Goal: Information Seeking & Learning: Learn about a topic

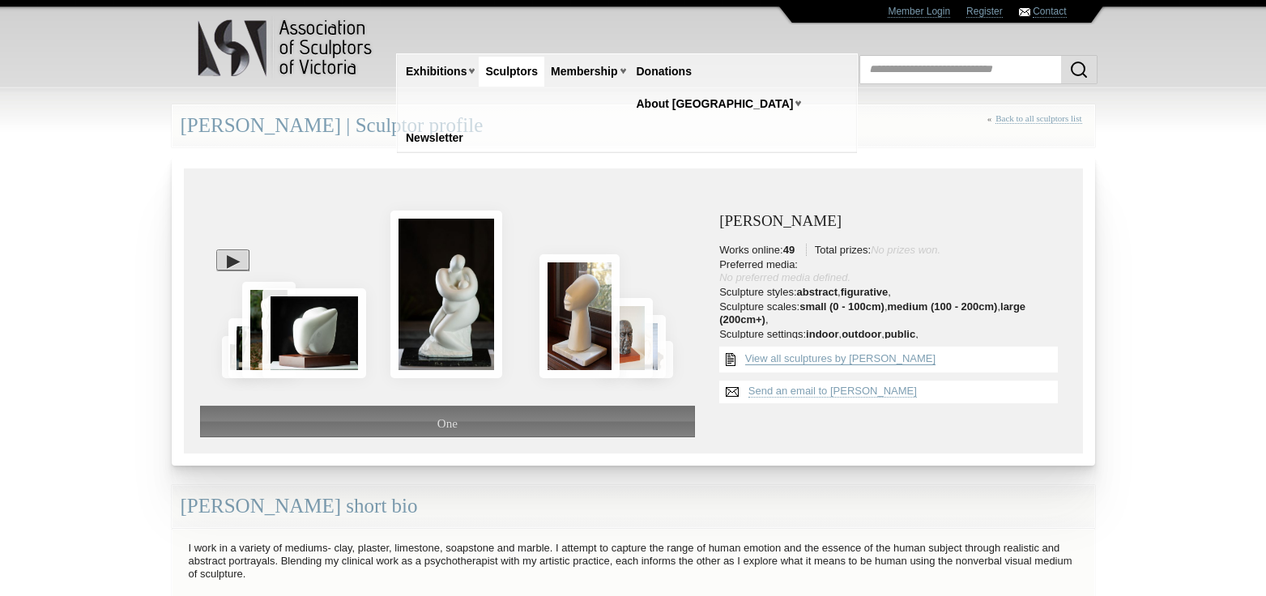
click at [823, 358] on link "View all sculptures by [PERSON_NAME]" at bounding box center [840, 358] width 190 height 13
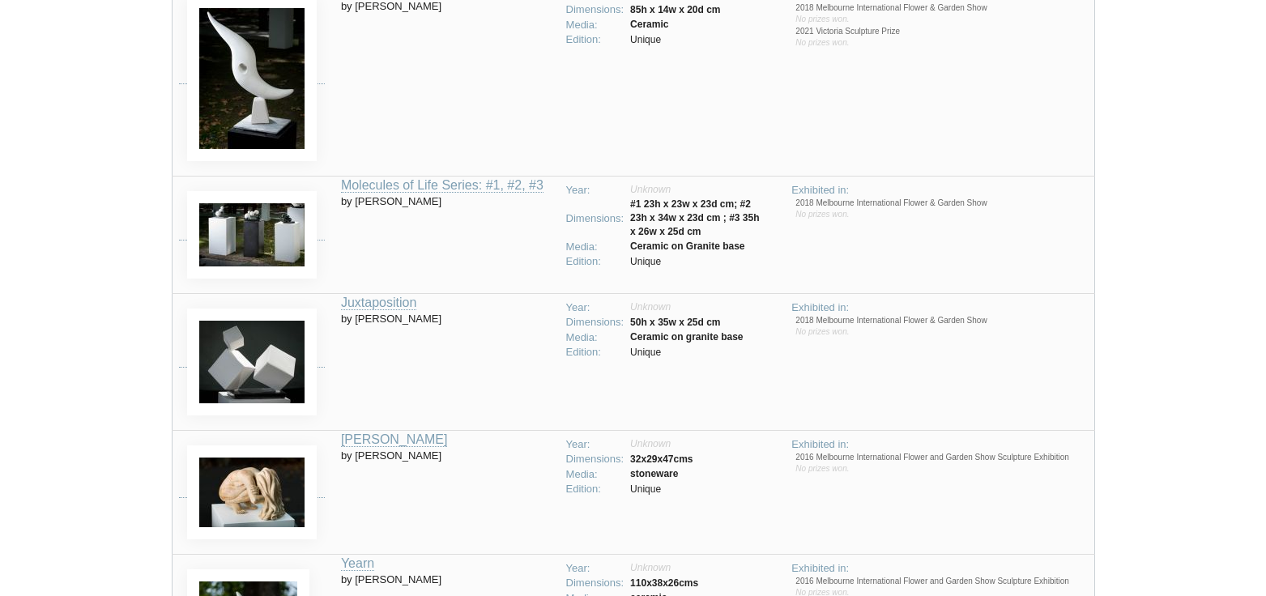
scroll to position [3239, 0]
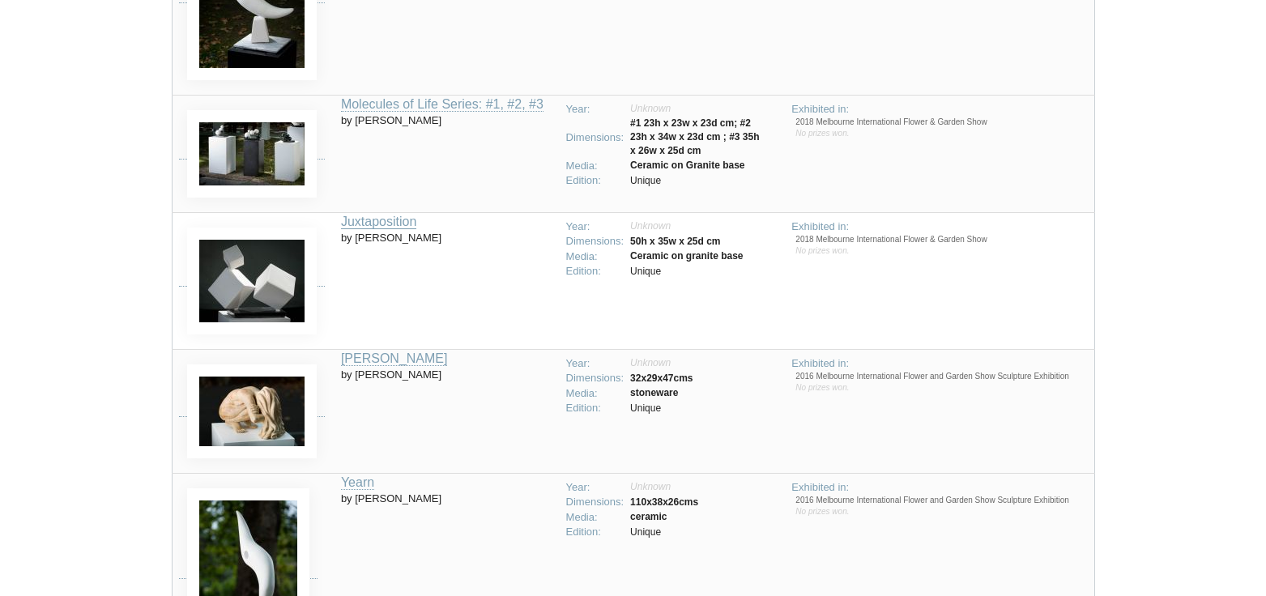
click at [369, 226] on link "Juxtaposition" at bounding box center [378, 222] width 75 height 15
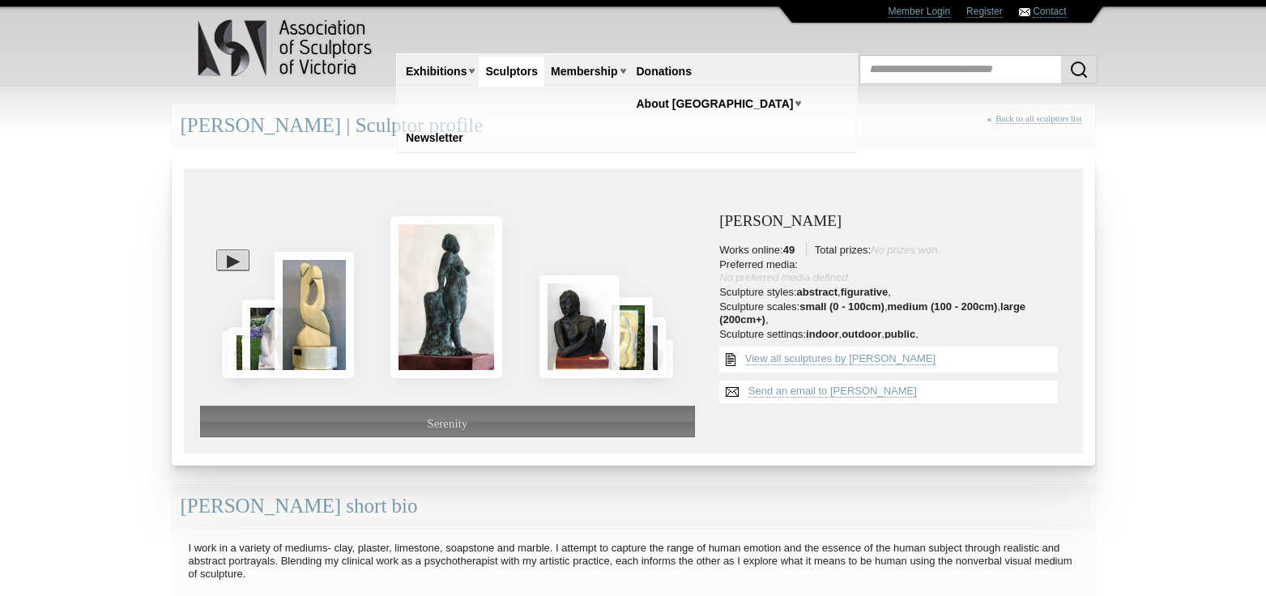
click at [234, 264] on div at bounding box center [232, 259] width 33 height 21
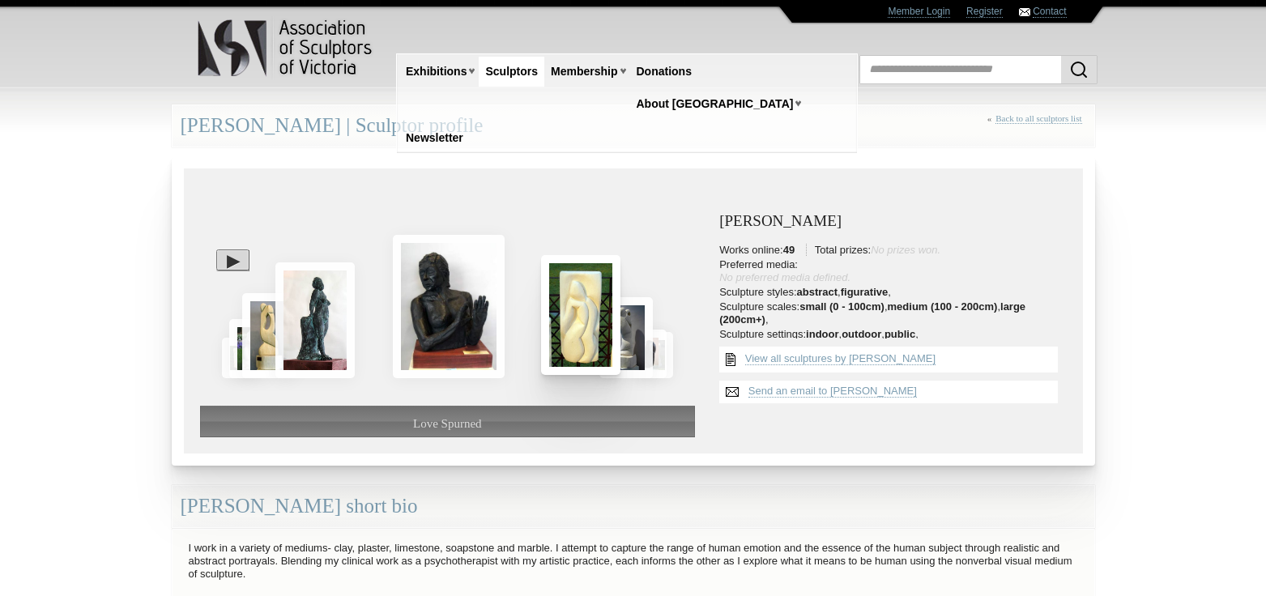
click at [602, 308] on img at bounding box center [580, 314] width 79 height 119
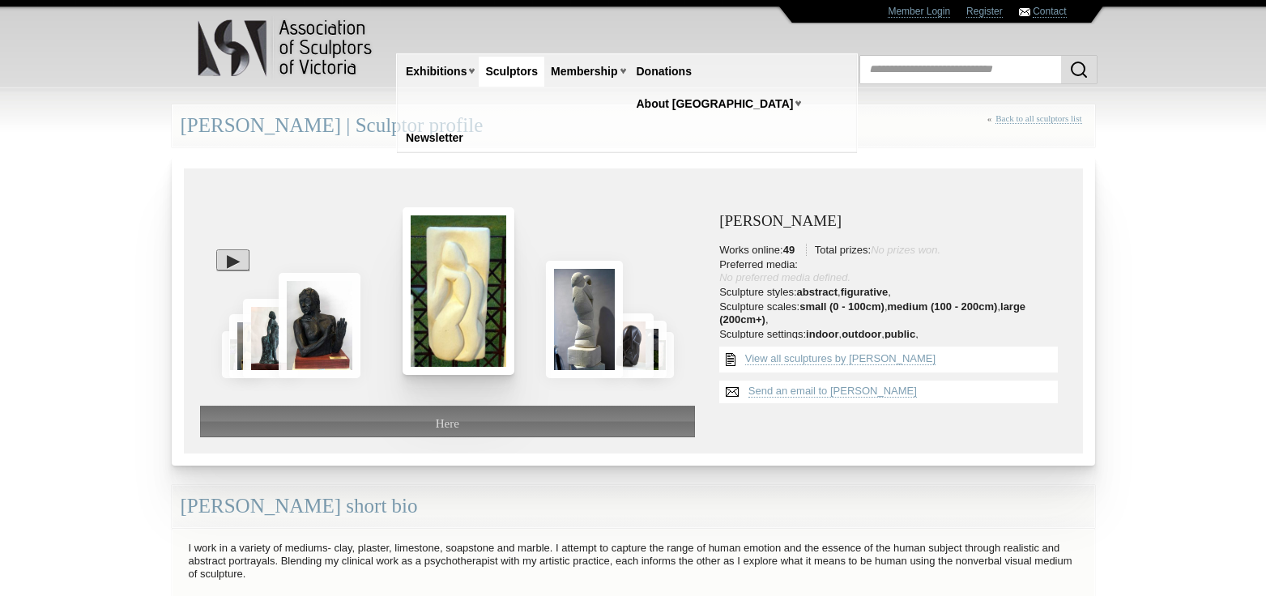
click at [602, 308] on img at bounding box center [585, 319] width 78 height 117
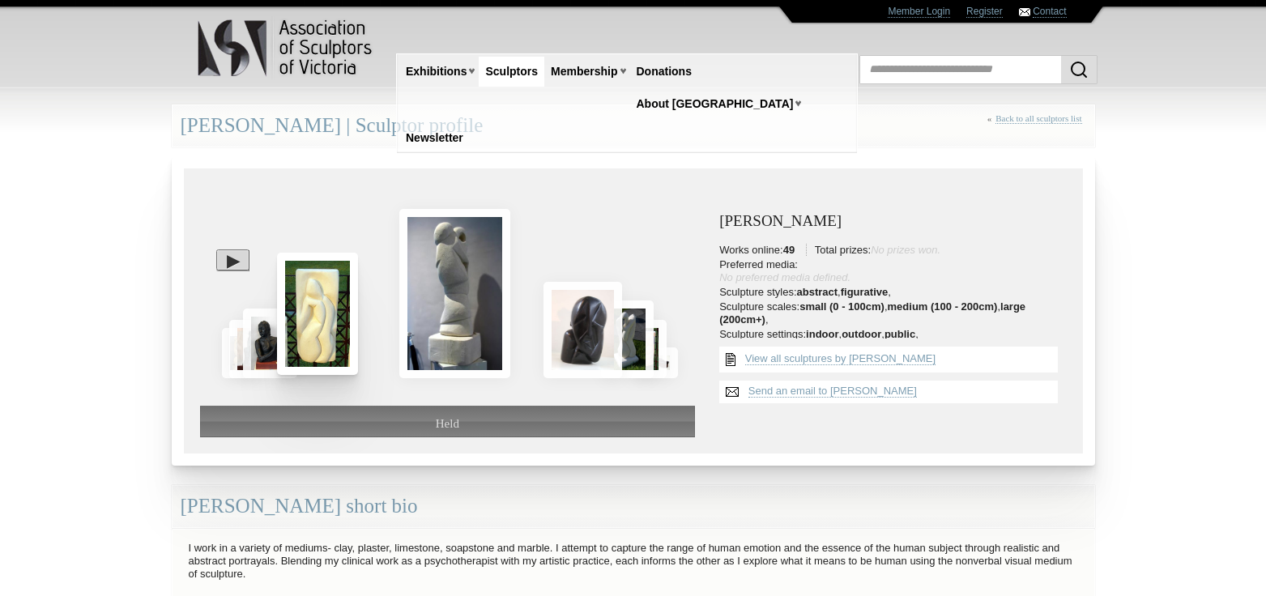
click at [602, 308] on img at bounding box center [582, 330] width 79 height 96
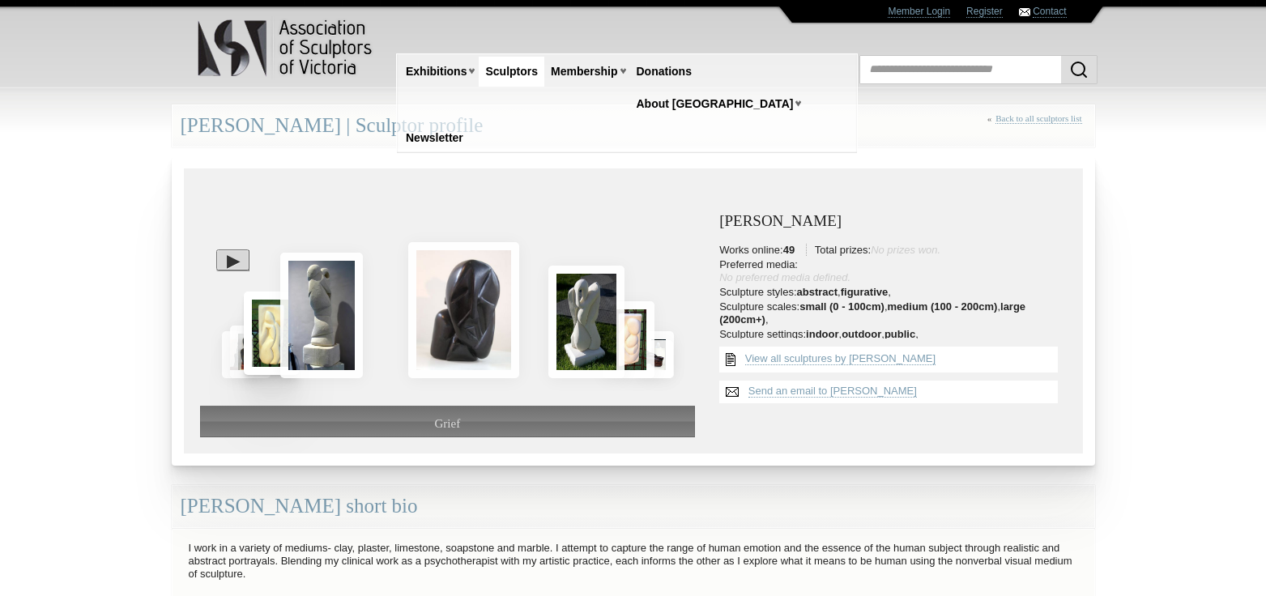
click at [602, 308] on img at bounding box center [586, 322] width 76 height 112
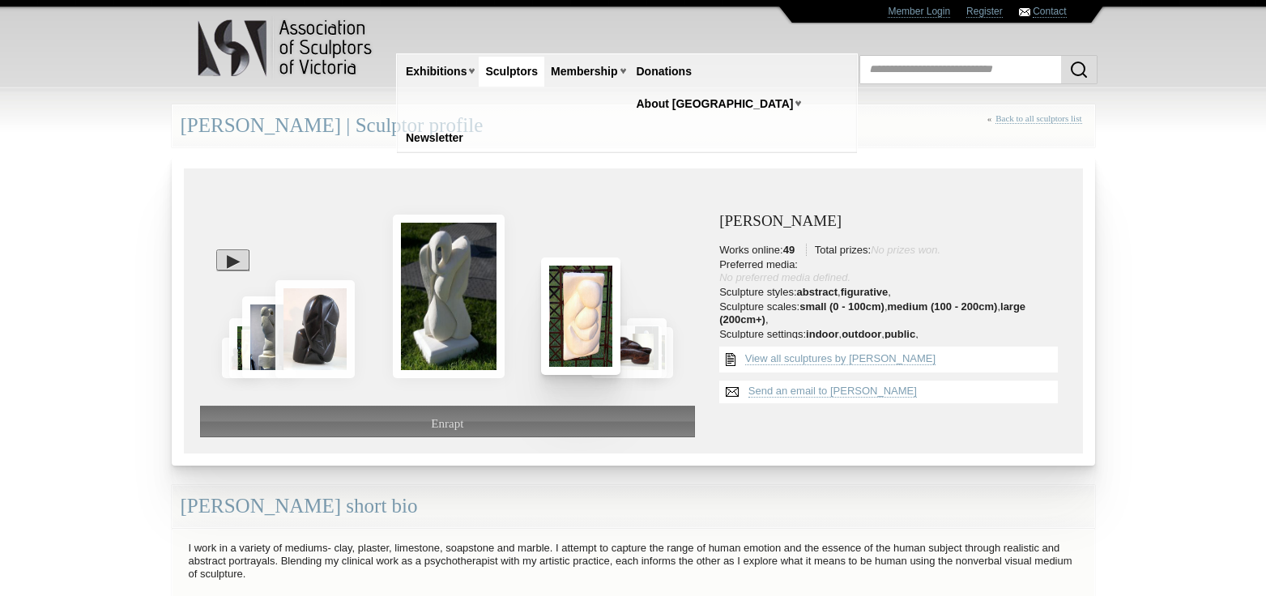
click at [599, 302] on img at bounding box center [580, 315] width 79 height 117
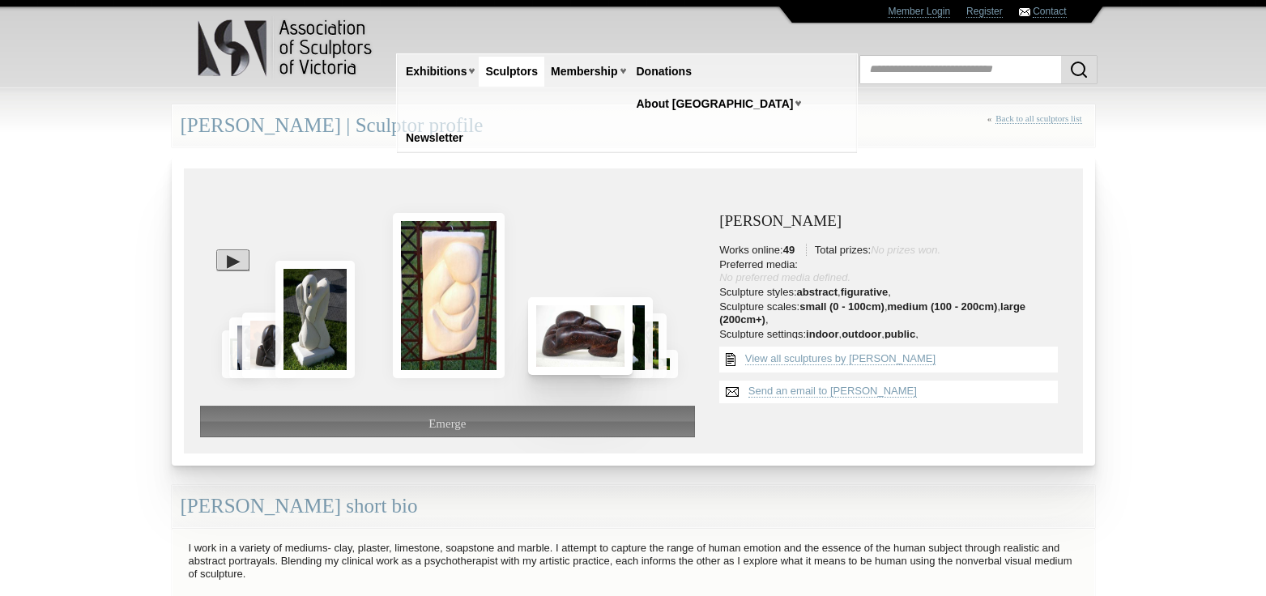
click at [565, 338] on img at bounding box center [580, 336] width 104 height 78
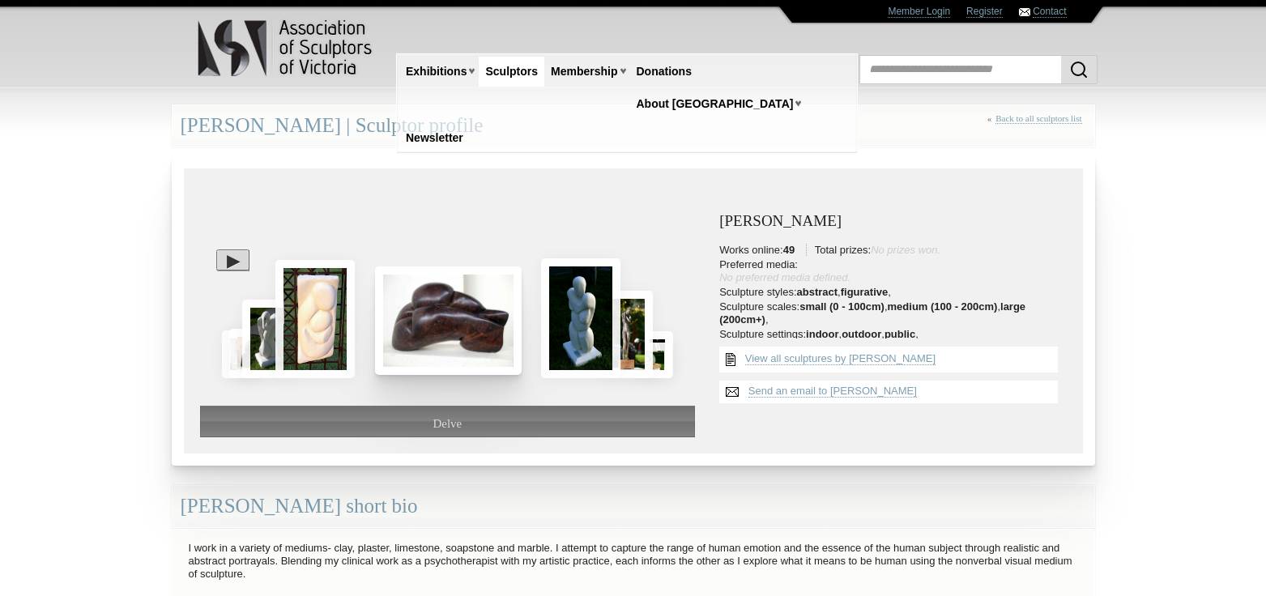
click at [453, 314] on img at bounding box center [448, 320] width 147 height 109
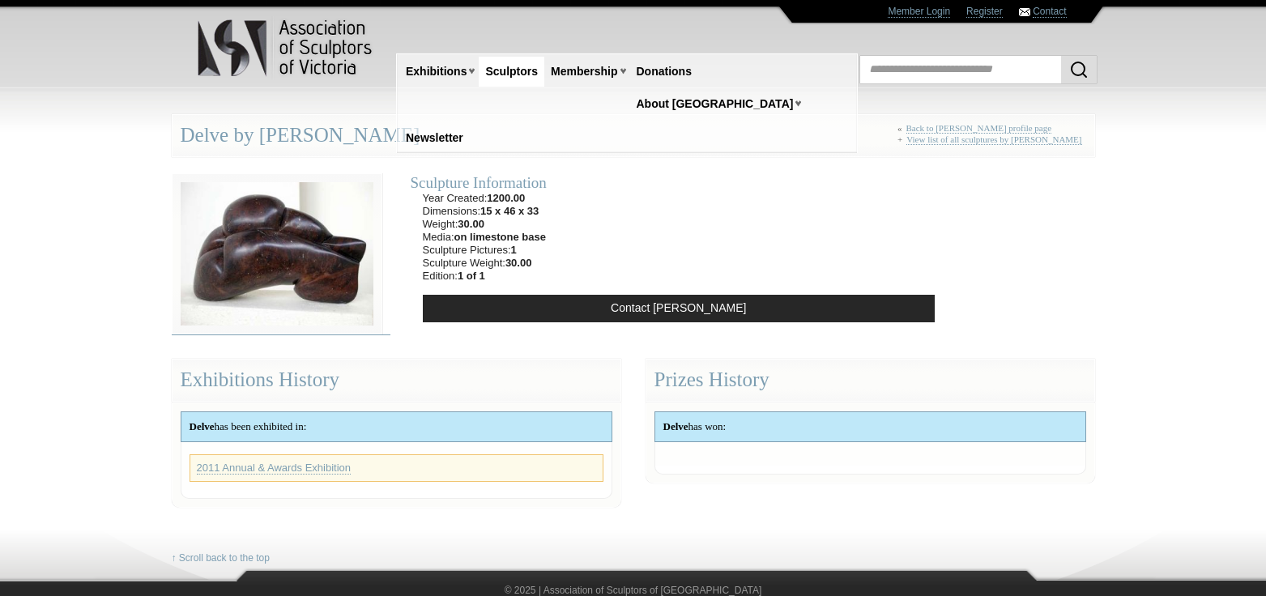
click at [272, 239] on img at bounding box center [277, 253] width 211 height 161
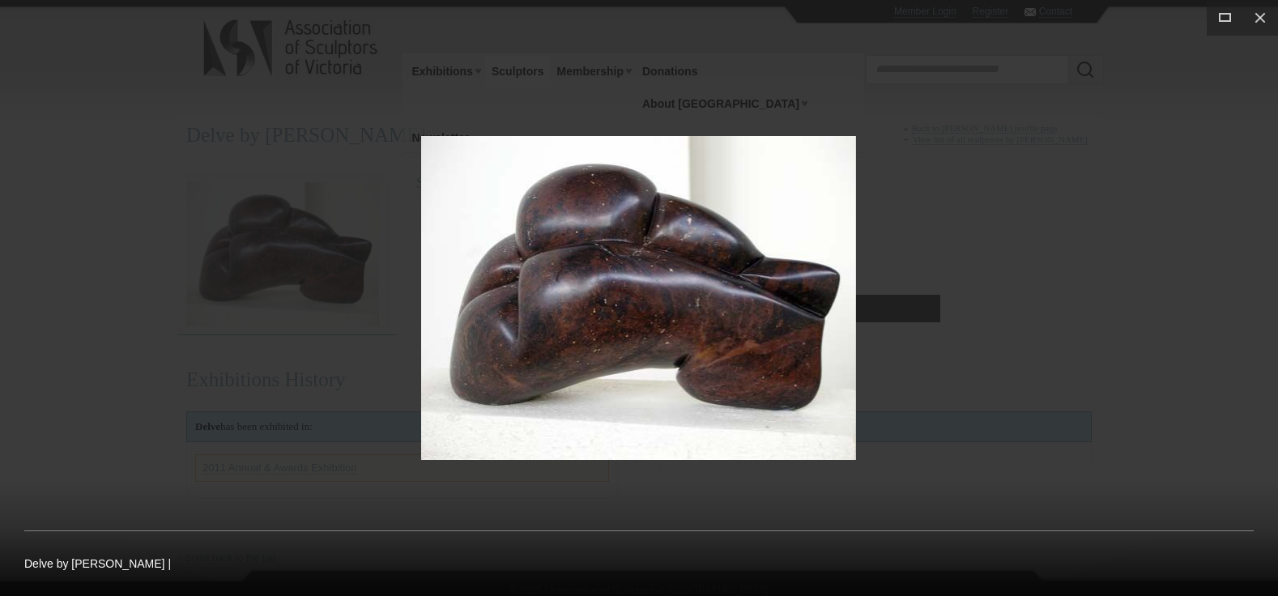
click at [272, 239] on div at bounding box center [639, 298] width 1278 height 596
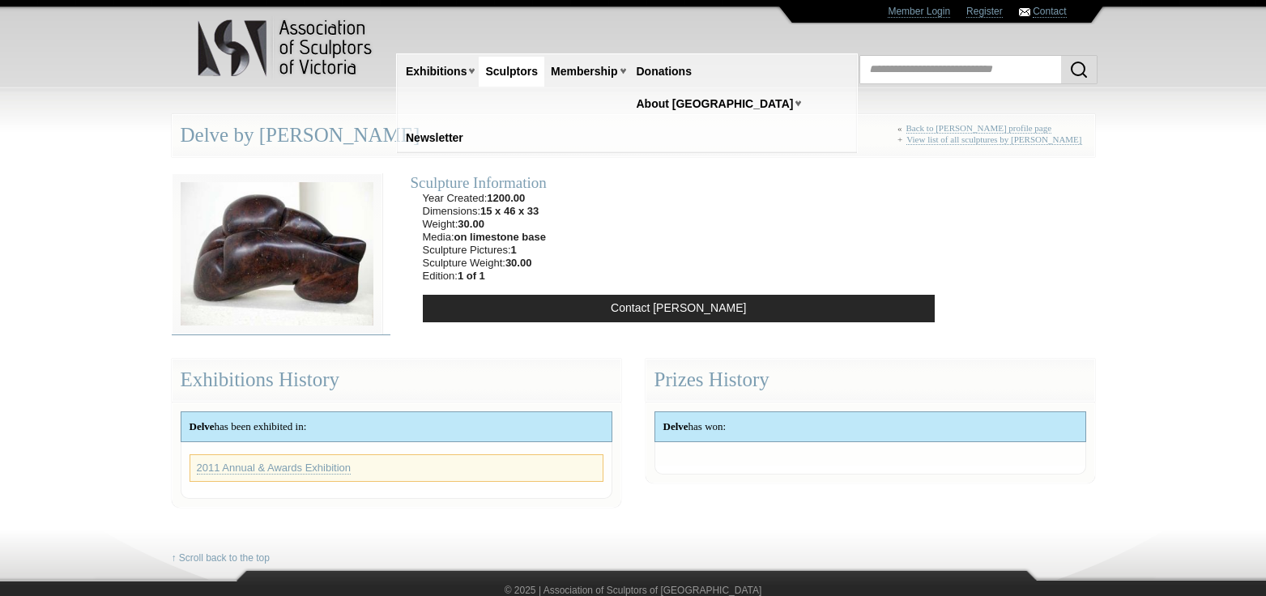
click at [272, 239] on img at bounding box center [277, 253] width 211 height 161
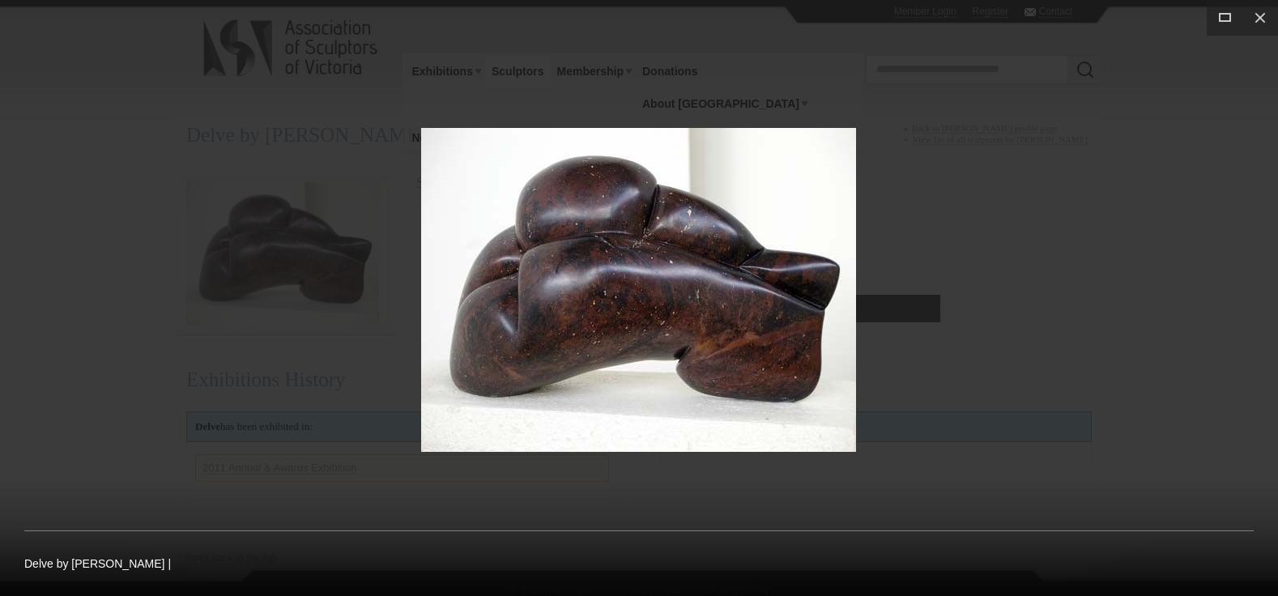
drag, startPoint x: 747, startPoint y: 344, endPoint x: 560, endPoint y: 317, distance: 189.1
click at [509, 329] on img at bounding box center [638, 290] width 435 height 324
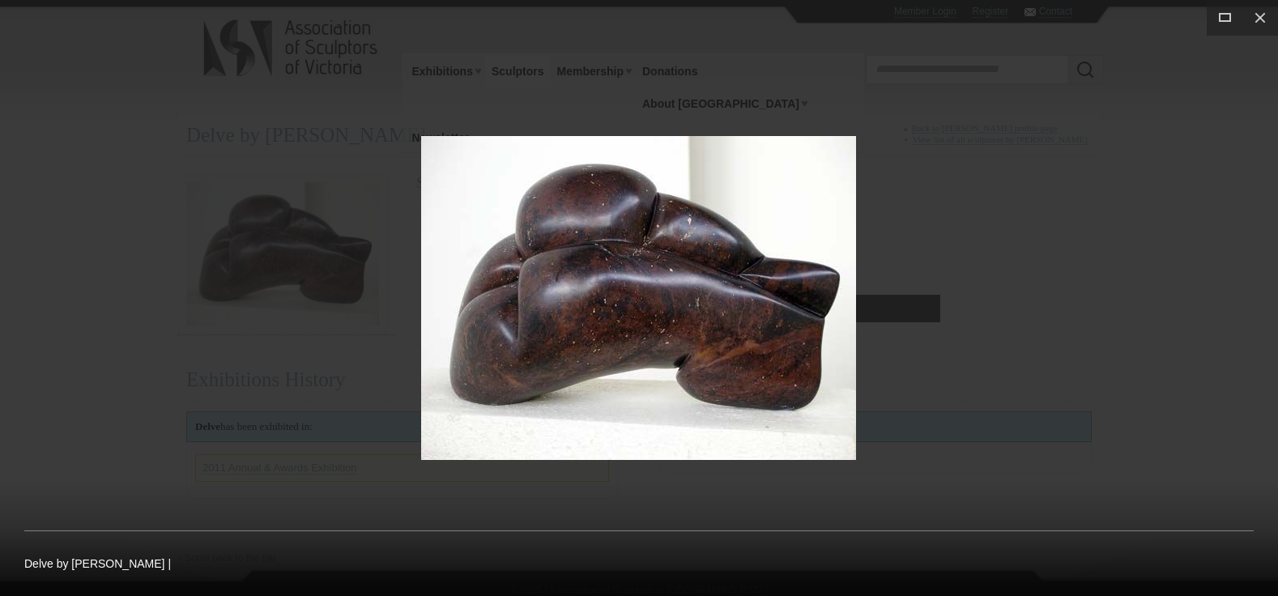
click at [1019, 307] on div at bounding box center [639, 298] width 1278 height 596
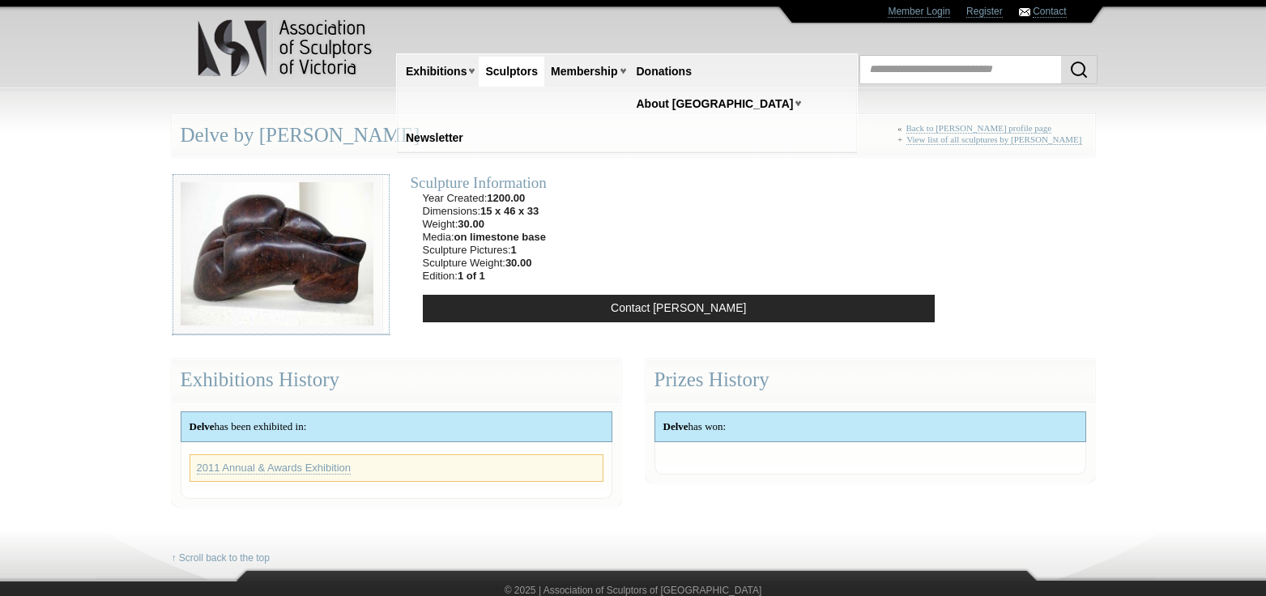
scroll to position [142, 0]
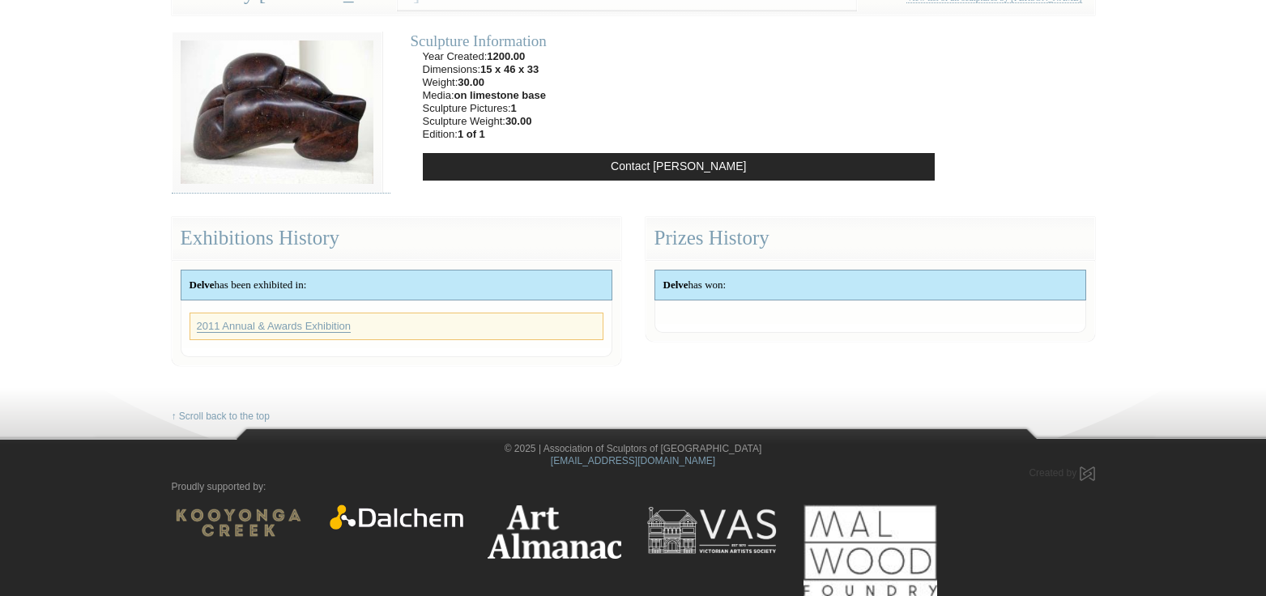
click at [317, 321] on link "2011 Annual & Awards Exhibition" at bounding box center [274, 326] width 155 height 13
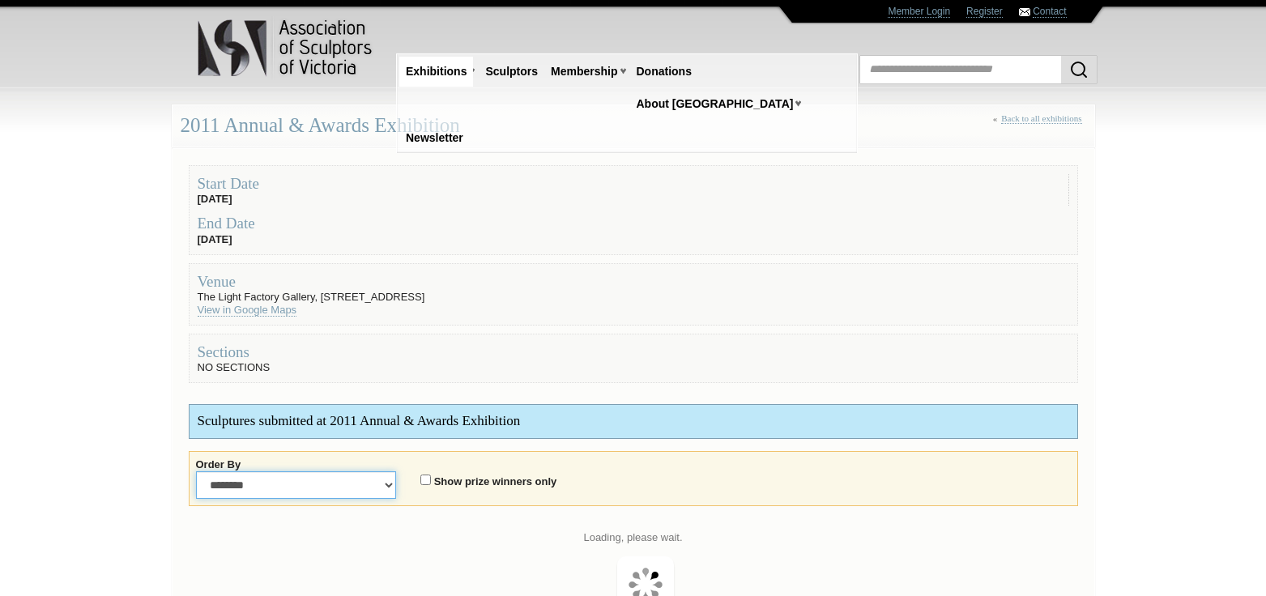
click at [390, 485] on select "**********" at bounding box center [296, 485] width 201 height 28
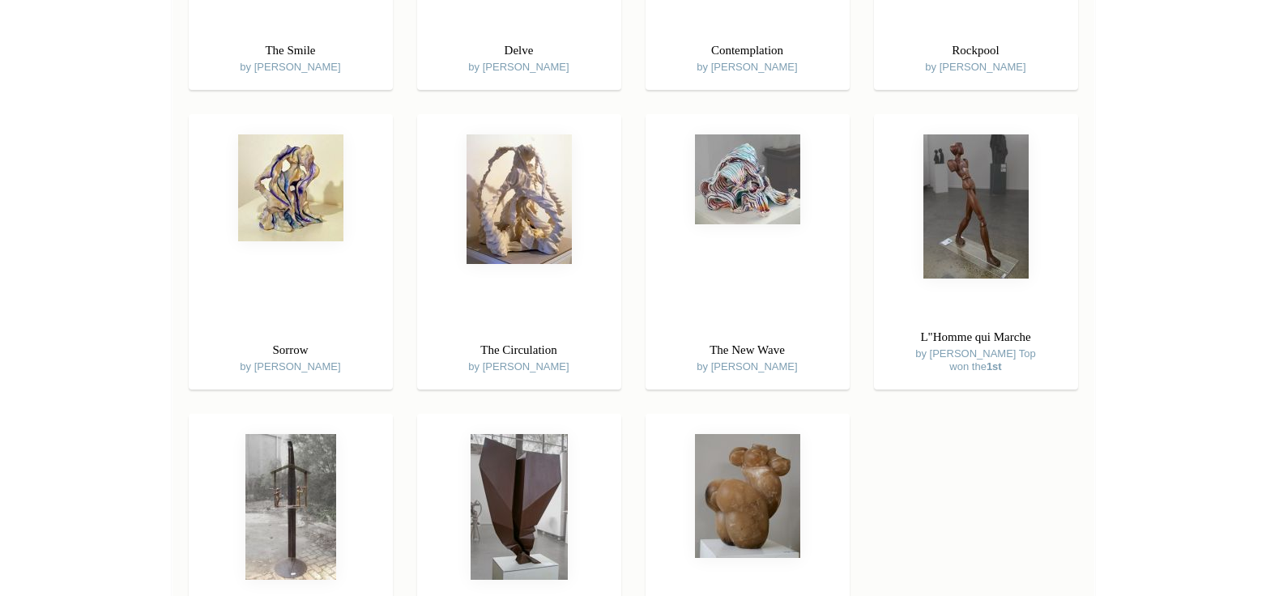
scroll to position [5911, 0]
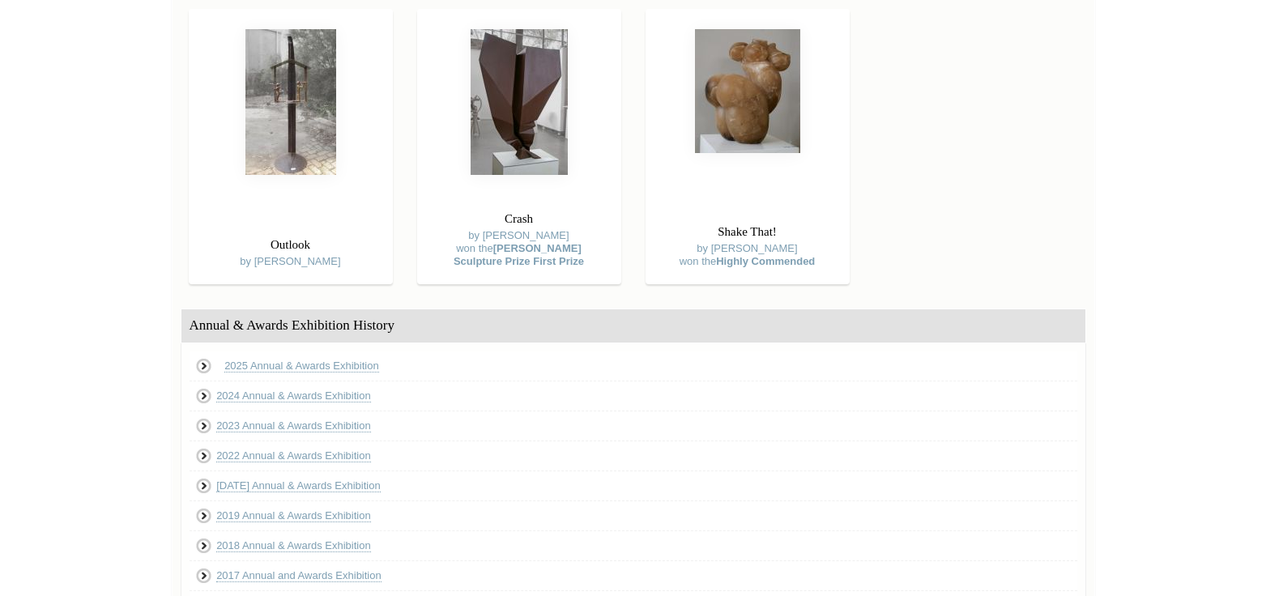
click at [280, 357] on li "2025 Annual & Awards Exhibition" at bounding box center [632, 366] width 887 height 30
click at [296, 360] on link "2025 Annual & Awards Exhibition" at bounding box center [301, 366] width 155 height 13
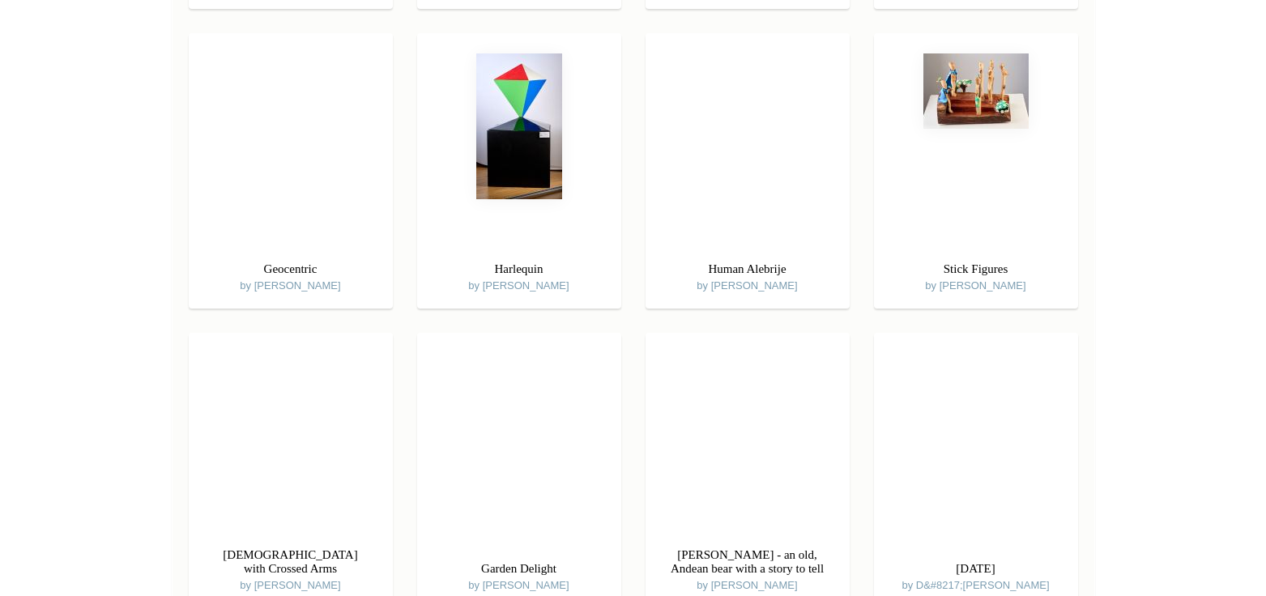
scroll to position [5506, 0]
